Goal: Check status: Check status

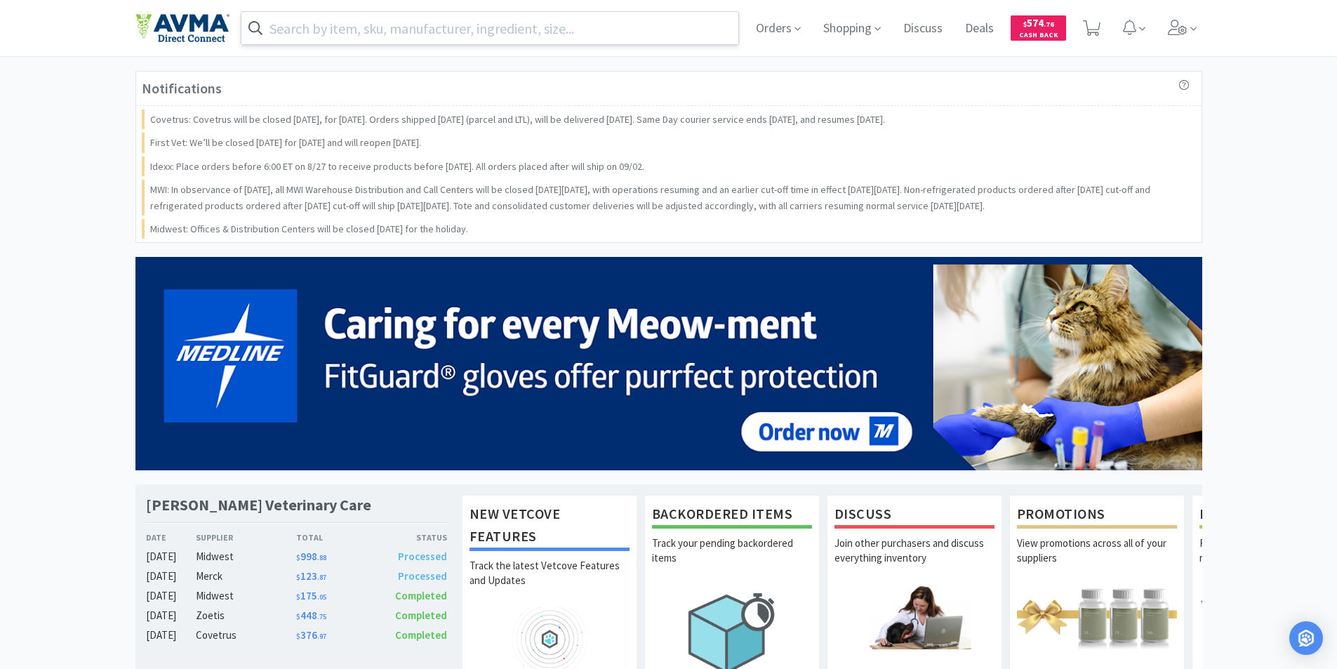
click at [284, 24] on input "text" at bounding box center [490, 28] width 498 height 32
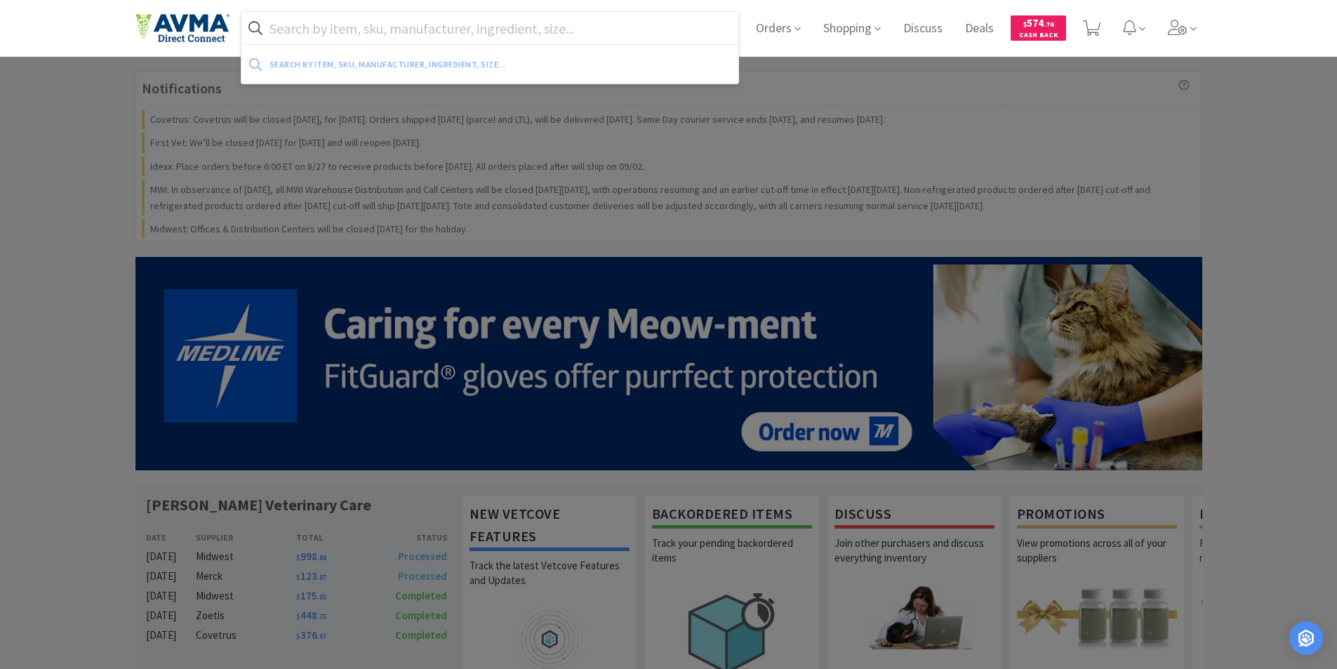
click at [284, 24] on input "text" at bounding box center [490, 28] width 498 height 32
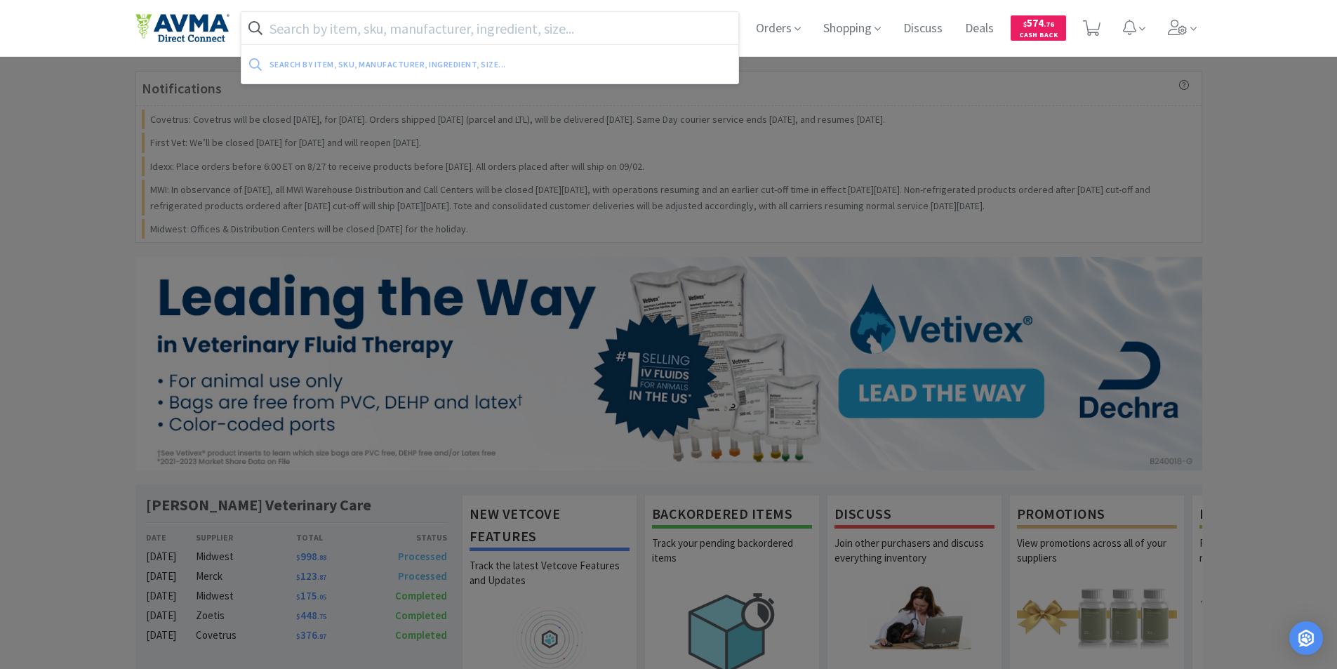
click at [84, 306] on div at bounding box center [668, 334] width 1337 height 669
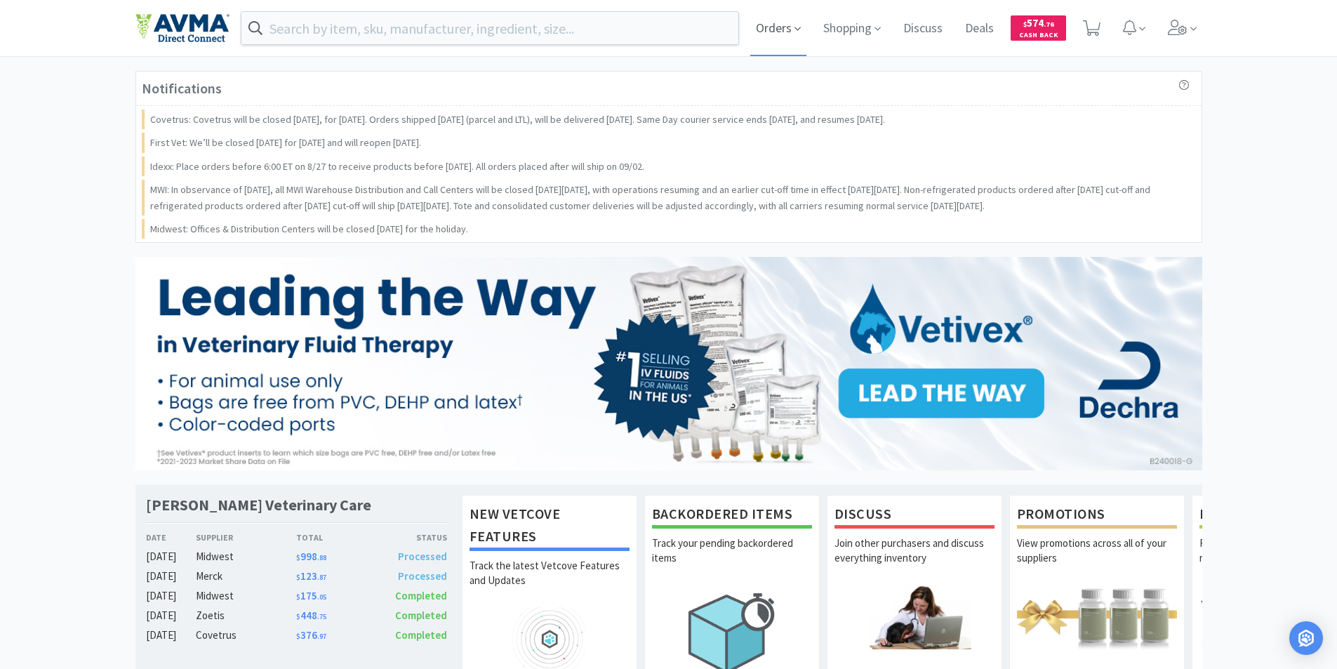
click at [777, 28] on span "Orders" at bounding box center [778, 28] width 56 height 56
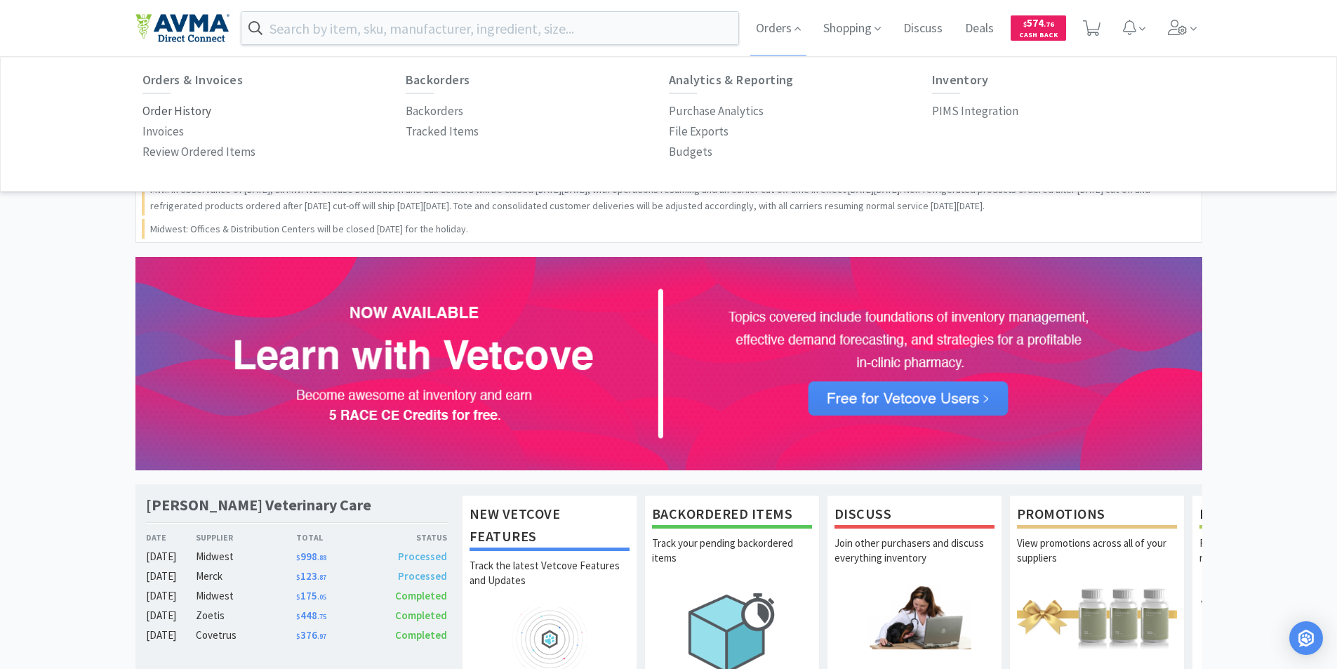
click at [182, 106] on p "Order History" at bounding box center [176, 111] width 69 height 19
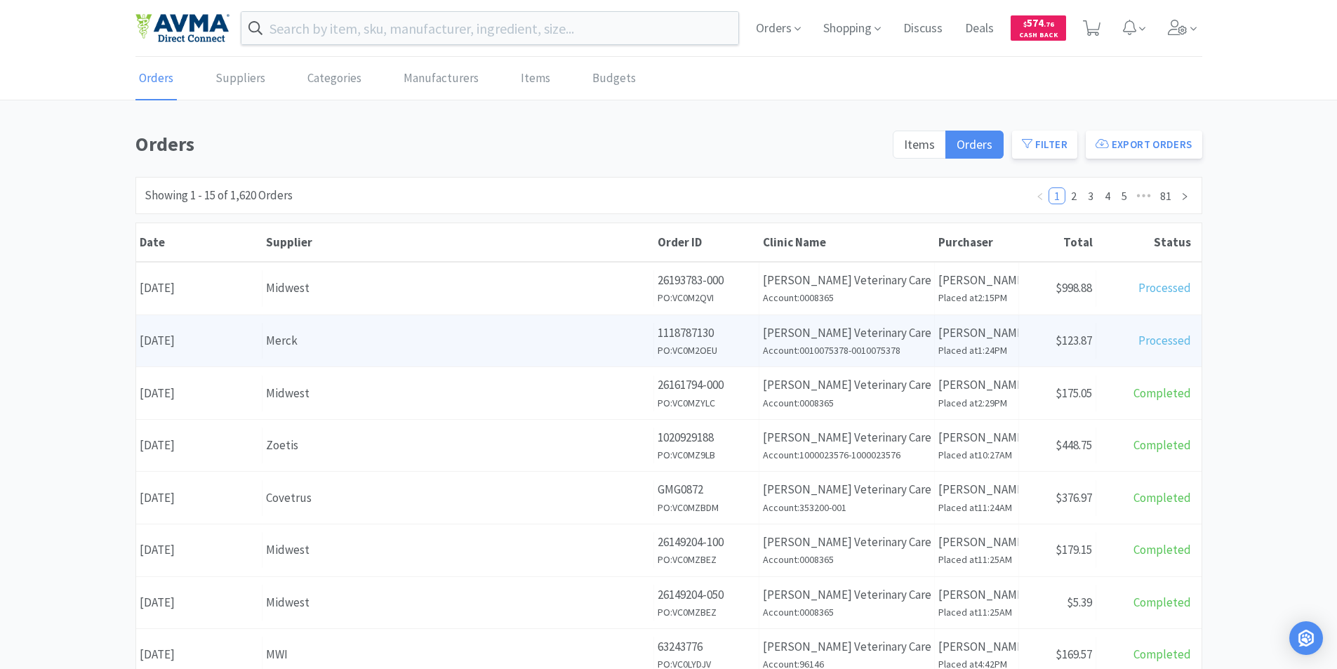
click at [199, 338] on div "Date August 26th, 2025" at bounding box center [199, 341] width 126 height 36
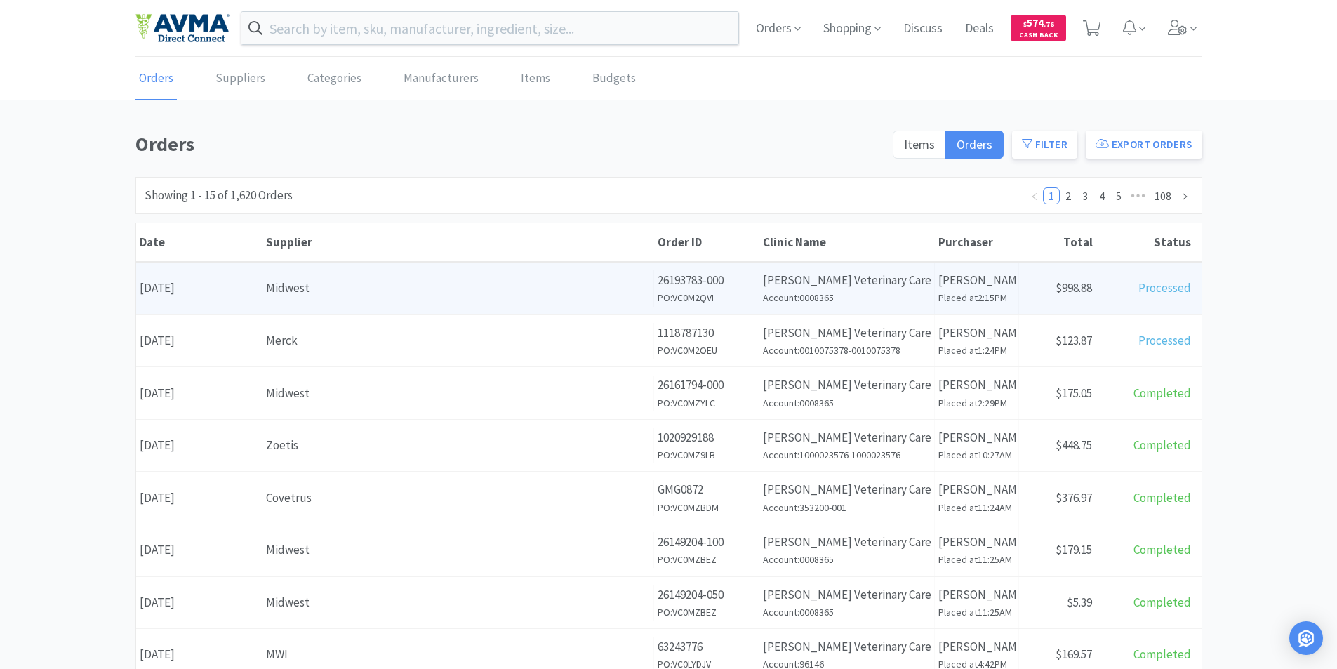
click at [184, 282] on div "Date August 26th, 2025" at bounding box center [199, 288] width 126 height 36
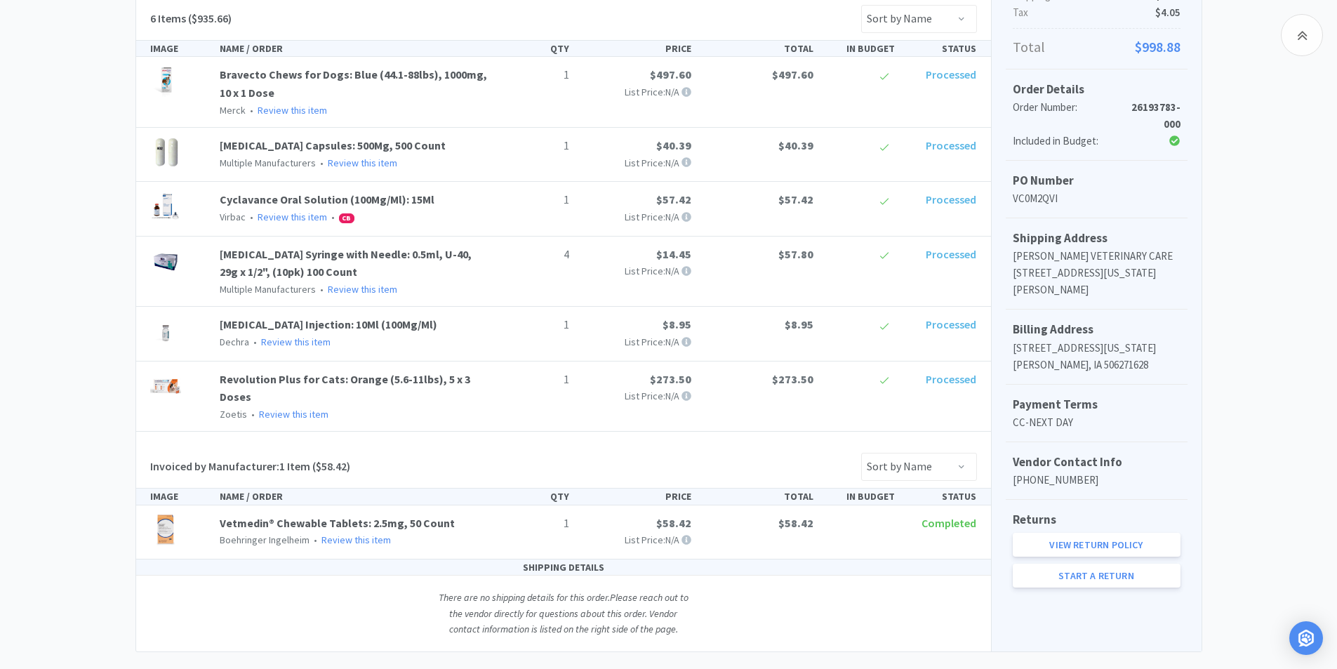
scroll to position [323, 0]
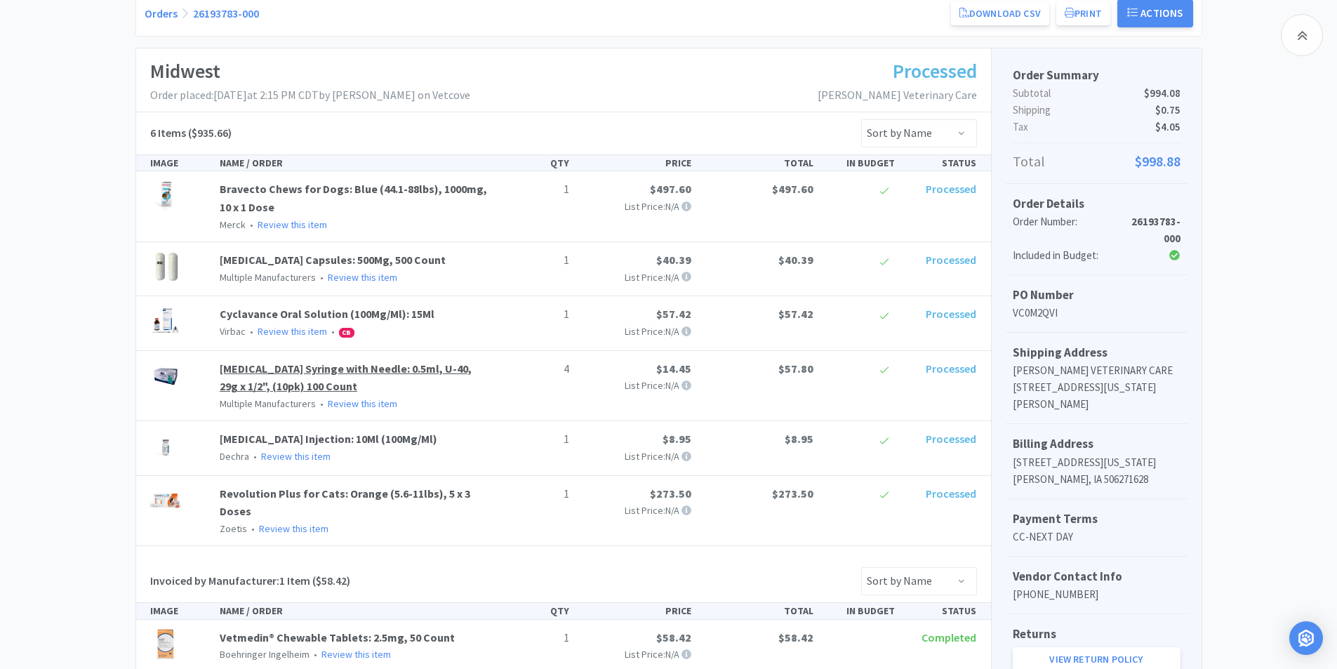
scroll to position [182, 0]
